Goal: Transaction & Acquisition: Purchase product/service

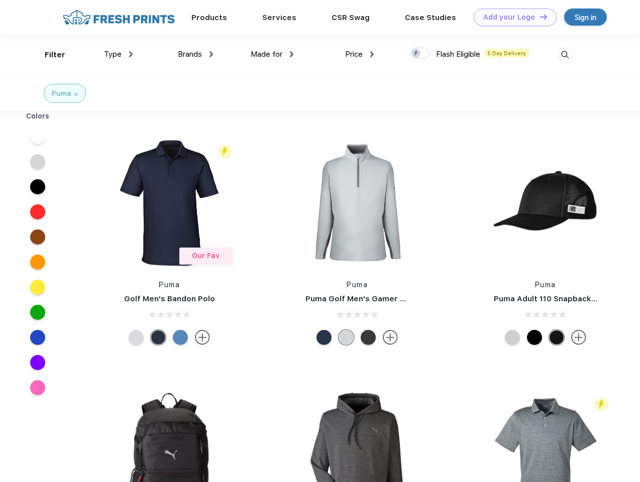
scroll to position [1, 0]
click at [512, 17] on link "Add your Logo Design Tool" at bounding box center [515, 18] width 83 height 18
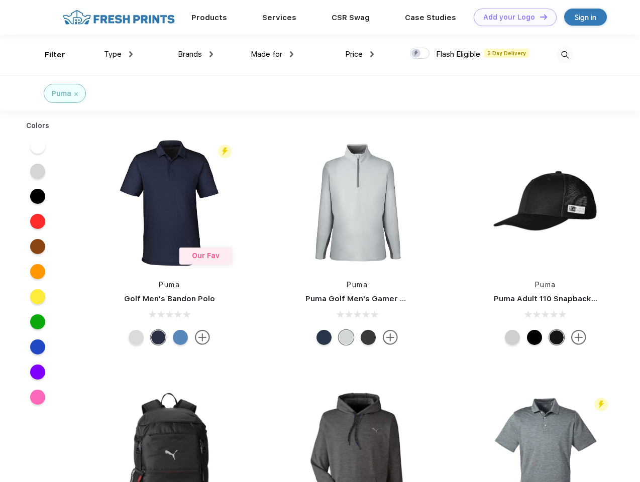
click at [0, 0] on div "Design Tool" at bounding box center [0, 0] width 0 height 0
click at [539, 17] on link "Add your Logo Design Tool" at bounding box center [515, 18] width 83 height 18
click at [48, 55] on div "Filter" at bounding box center [55, 55] width 21 height 12
click at [119, 54] on span "Type" at bounding box center [113, 54] width 18 height 9
click at [195, 54] on span "Brands" at bounding box center [190, 54] width 24 height 9
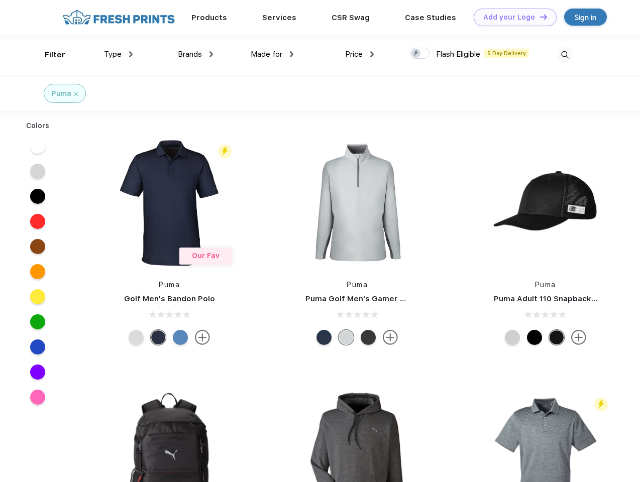
click at [272, 54] on span "Made for" at bounding box center [267, 54] width 32 height 9
click at [360, 54] on span "Price" at bounding box center [354, 54] width 18 height 9
click at [420, 54] on div at bounding box center [420, 53] width 20 height 11
click at [417, 54] on input "checkbox" at bounding box center [413, 50] width 7 height 7
click at [565, 55] on img at bounding box center [565, 55] width 17 height 17
